Goal: Task Accomplishment & Management: Complete application form

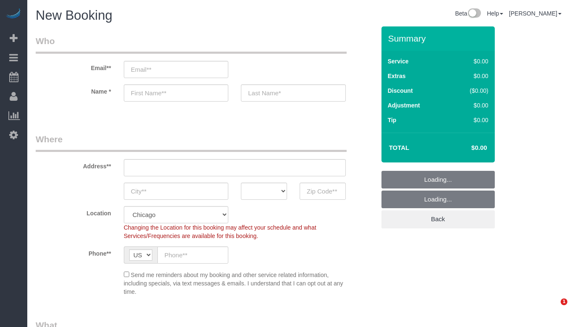
select select "512"
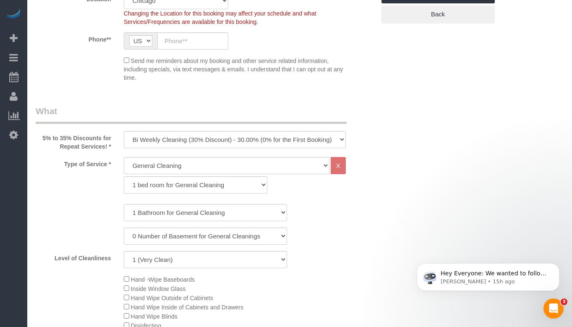
scroll to position [294, 0]
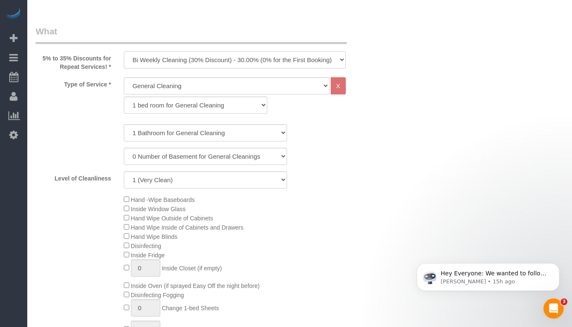
click at [198, 63] on select "One Time Cleaning Weekly Cleaning (35% Discount) - 35.00% (0% for the First Boo…" at bounding box center [235, 59] width 222 height 17
select select "object:1004"
click at [124, 51] on select "One Time Cleaning Weekly Cleaning (35% Discount) - 35.00% (0% for the First Boo…" at bounding box center [235, 59] width 222 height 17
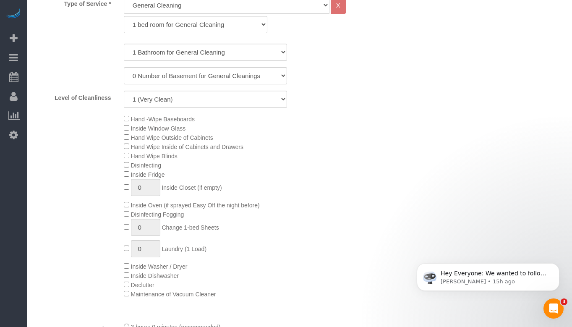
scroll to position [378, 0]
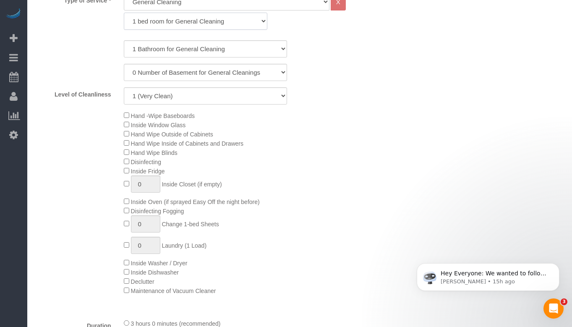
click at [193, 23] on select "1 bed room for General Cleaning 2 bed room for General Cleaning 3 bed room for …" at bounding box center [196, 21] width 144 height 17
click at [204, 95] on select "1 (Very Clean) 2 3 4 5 (Average Condition) 6 7 8 9 10 (Extremely Dirty)" at bounding box center [205, 95] width 163 height 17
select select "8"
click at [124, 87] on select "1 (Very Clean) 2 3 4 5 (Average Condition) 6 7 8 9 10 (Extremely Dirty)" at bounding box center [205, 95] width 163 height 17
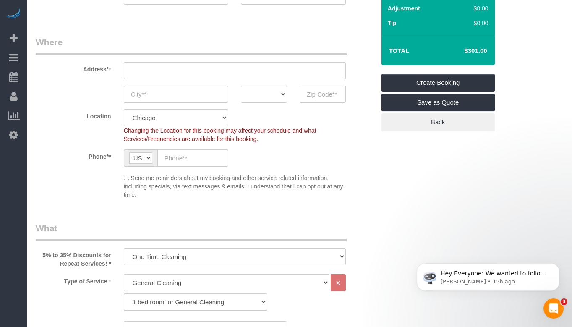
scroll to position [84, 0]
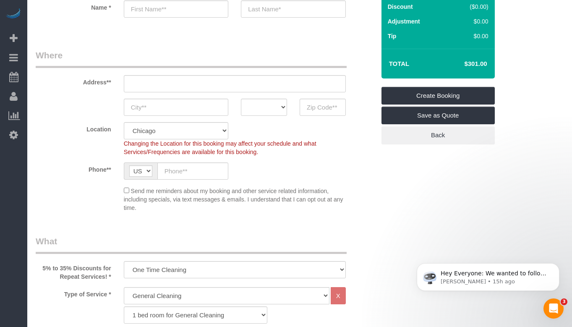
click at [339, 148] on div "Changing the Location for this booking may affect your schedule and what Servic…" at bounding box center [234, 147] width 234 height 17
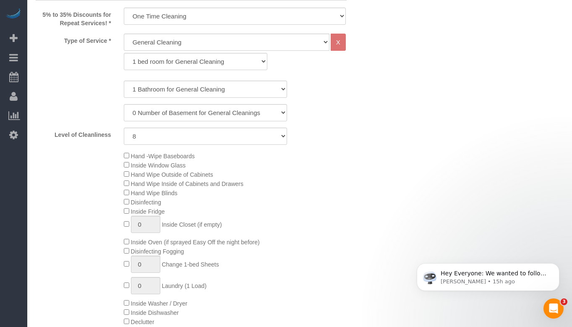
scroll to position [336, 0]
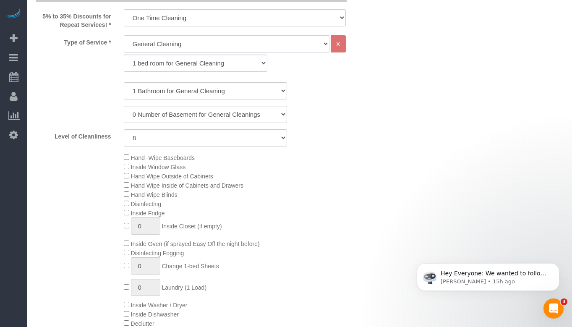
click at [223, 48] on select "General Cleaning Deep Cleaning Move-in / Move-out Cleaning COUNTS Cleaning" at bounding box center [227, 43] width 206 height 17
select select "513"
click at [124, 35] on select "General Cleaning Deep Cleaning Move-in / Move-out Cleaning COUNTS Cleaning" at bounding box center [227, 43] width 206 height 17
select select "291"
select select "8"
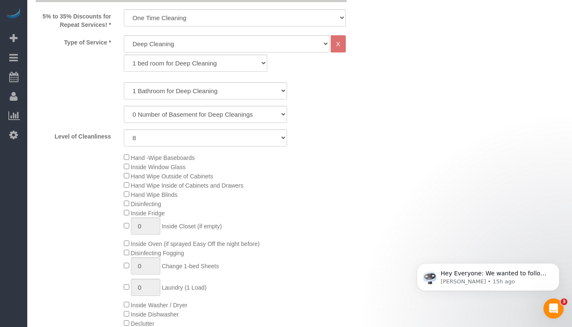
click at [346, 99] on div "1 Bathroom for Deep Cleaning 2 Bathroom for Deep Cleanings 3 Bathroom for Deep …" at bounding box center [205, 114] width 339 height 64
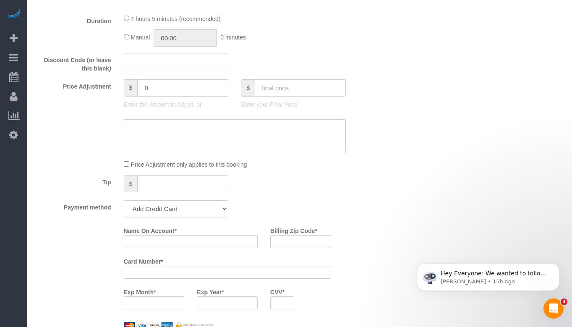
scroll to position [713, 0]
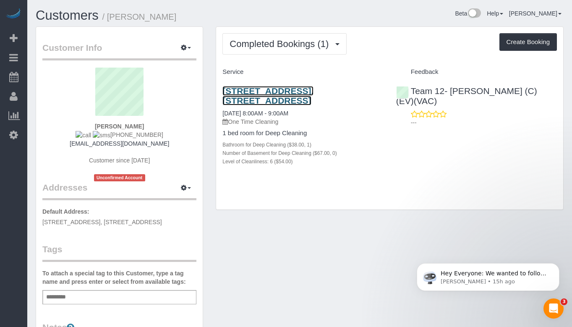
click at [306, 105] on link "[STREET_ADDRESS], [STREET_ADDRESS]" at bounding box center [267, 95] width 91 height 19
